Goal: Task Accomplishment & Management: Manage account settings

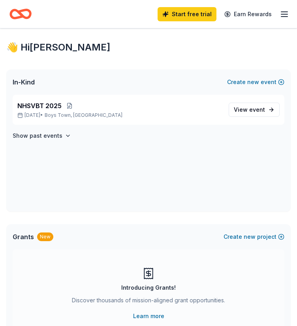
click at [285, 12] on icon "button" at bounding box center [284, 13] width 9 height 9
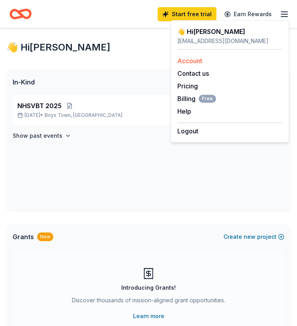
click at [195, 62] on link "Account" at bounding box center [189, 61] width 25 height 8
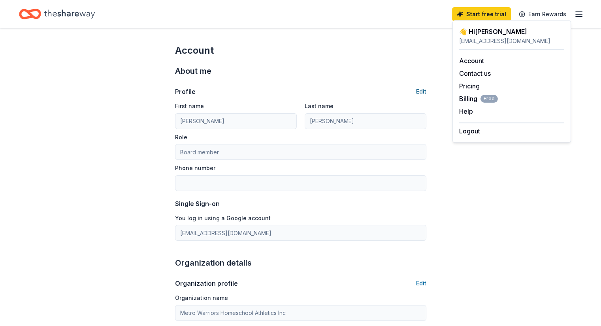
click at [297, 90] on button "Edit" at bounding box center [421, 91] width 10 height 9
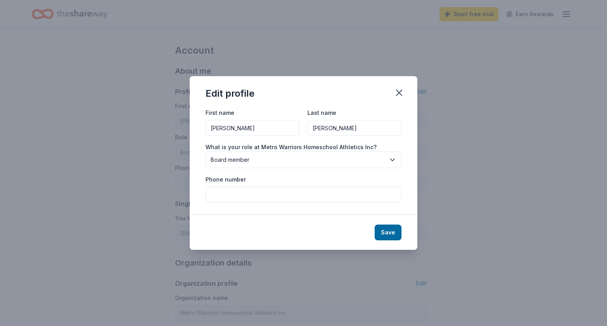
click at [250, 198] on input "Phone number" at bounding box center [304, 195] width 196 height 16
type input "4023059687"
click at [297, 206] on div "First name [PERSON_NAME] Last name [PERSON_NAME] What is your role at Metro War…" at bounding box center [304, 161] width 228 height 107
click at [297, 231] on button "Save" at bounding box center [388, 233] width 27 height 16
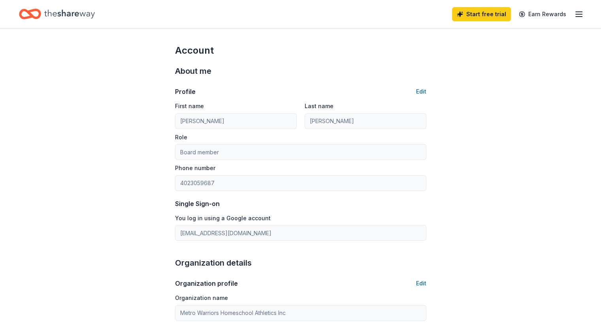
type input "4023059687"
click at [297, 17] on line "button" at bounding box center [579, 17] width 6 height 0
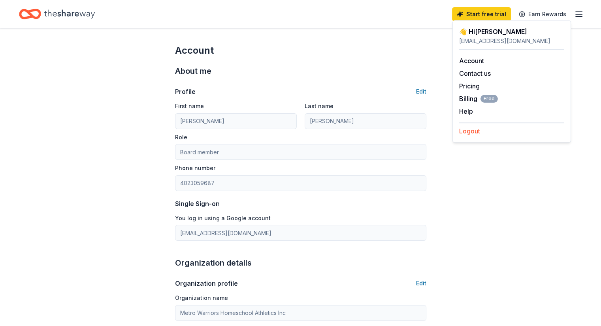
click at [297, 131] on button "Logout" at bounding box center [469, 130] width 21 height 9
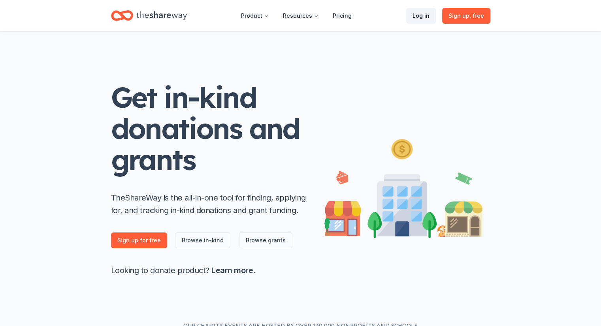
click at [297, 14] on link "Log in" at bounding box center [421, 16] width 30 height 16
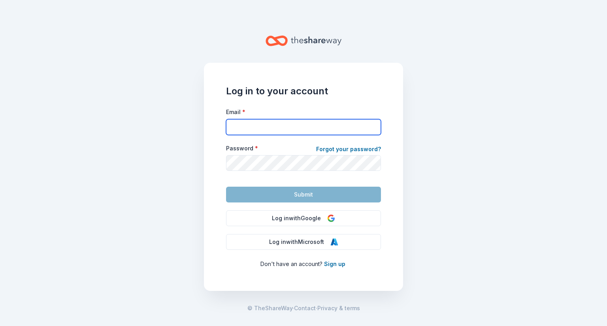
type input "treasurer@metrowarriors.org"
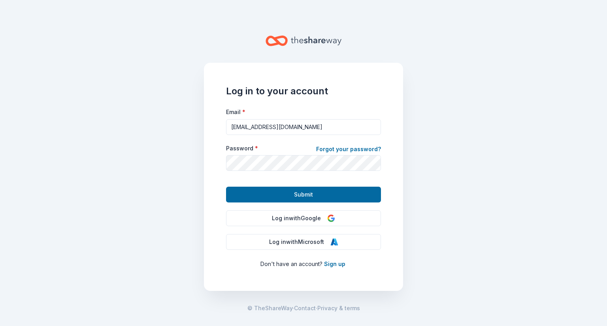
click at [297, 140] on div "Log in to your account Email * treasurer@metrowarriors.org Password * Forgot yo…" at bounding box center [303, 177] width 199 height 228
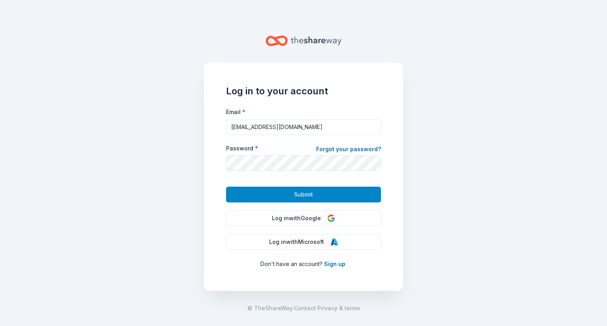
click at [297, 200] on span "Submit" at bounding box center [303, 194] width 19 height 9
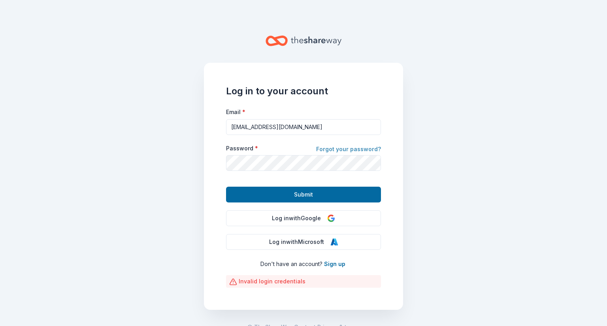
click at [297, 146] on link "Forgot your password?" at bounding box center [348, 150] width 65 height 11
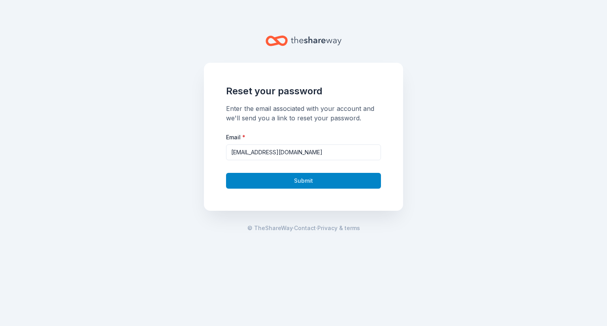
click at [297, 182] on button "Submit" at bounding box center [303, 181] width 155 height 16
